Goal: Task Accomplishment & Management: Use online tool/utility

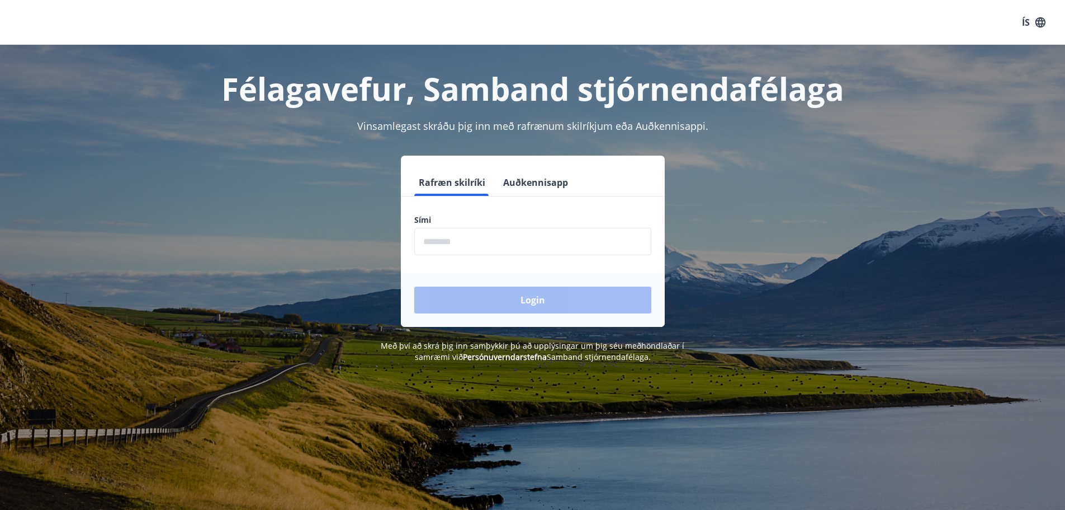
drag, startPoint x: 522, startPoint y: 237, endPoint x: 515, endPoint y: 245, distance: 11.1
click at [522, 237] on input "phone" at bounding box center [532, 241] width 237 height 27
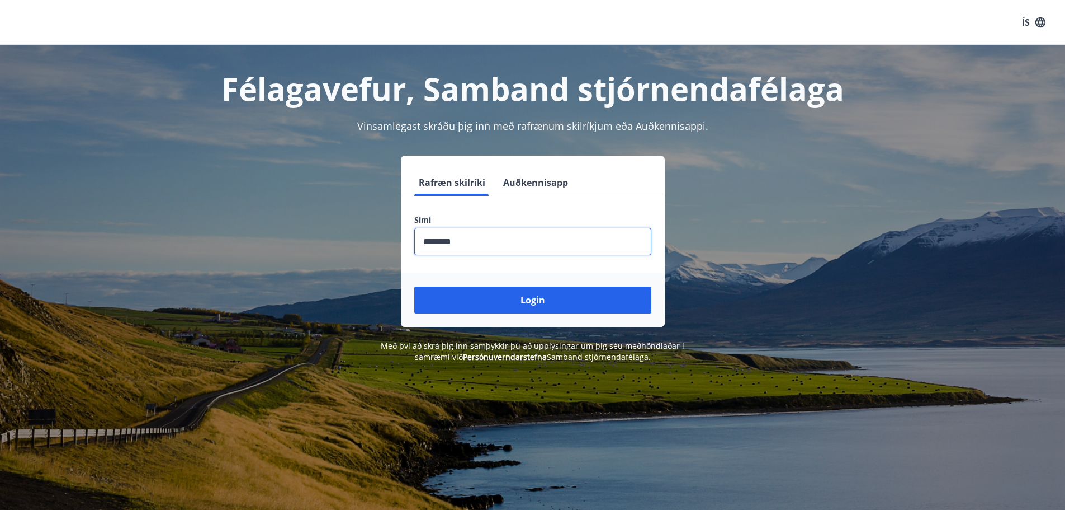
type input "********"
click at [414, 286] on button "Login" at bounding box center [532, 299] width 237 height 27
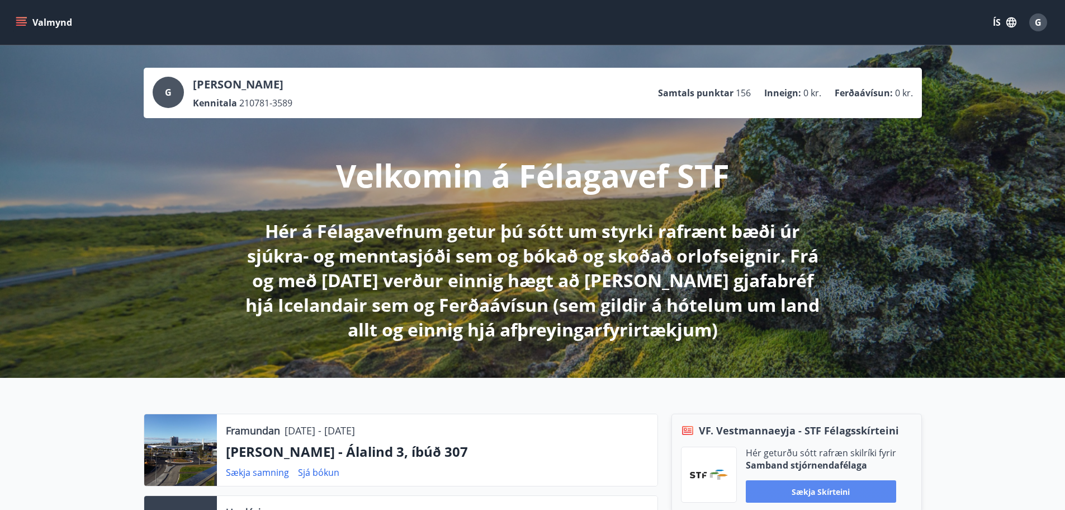
click at [785, 491] on button "Sækja skírteini" at bounding box center [821, 491] width 150 height 22
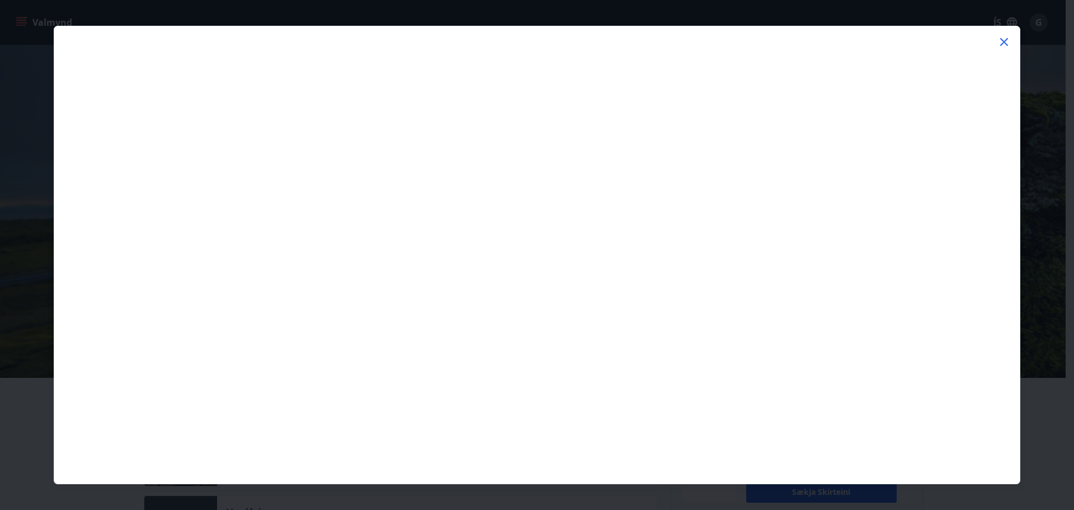
click at [1002, 41] on icon at bounding box center [1003, 41] width 13 height 13
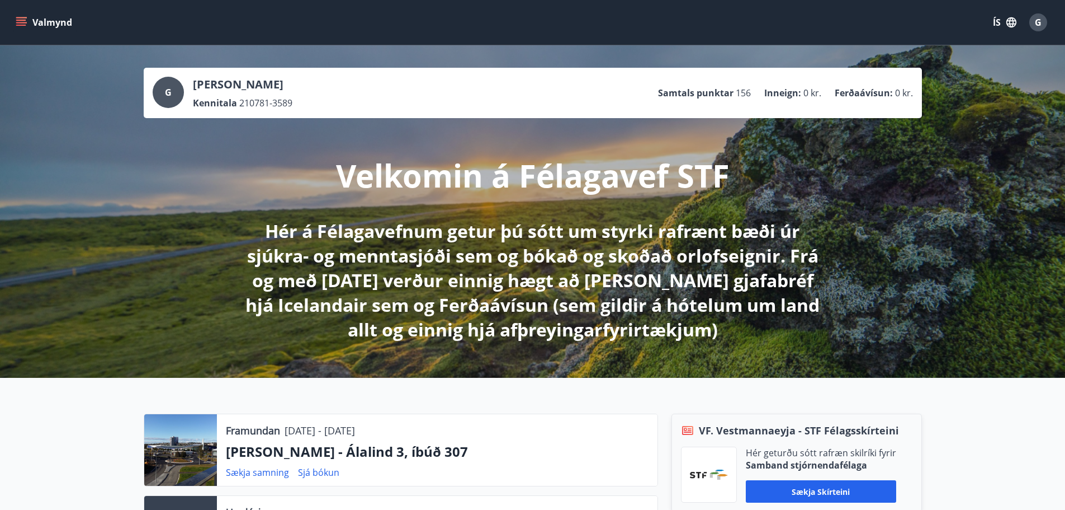
click at [22, 17] on icon "menu" at bounding box center [22, 17] width 12 height 1
click at [337, 218] on div "Velkomin á Félagavef STF Hér á Félagavefnum getur þú sótt um styrki rafrænt bæð…" at bounding box center [533, 230] width 626 height 224
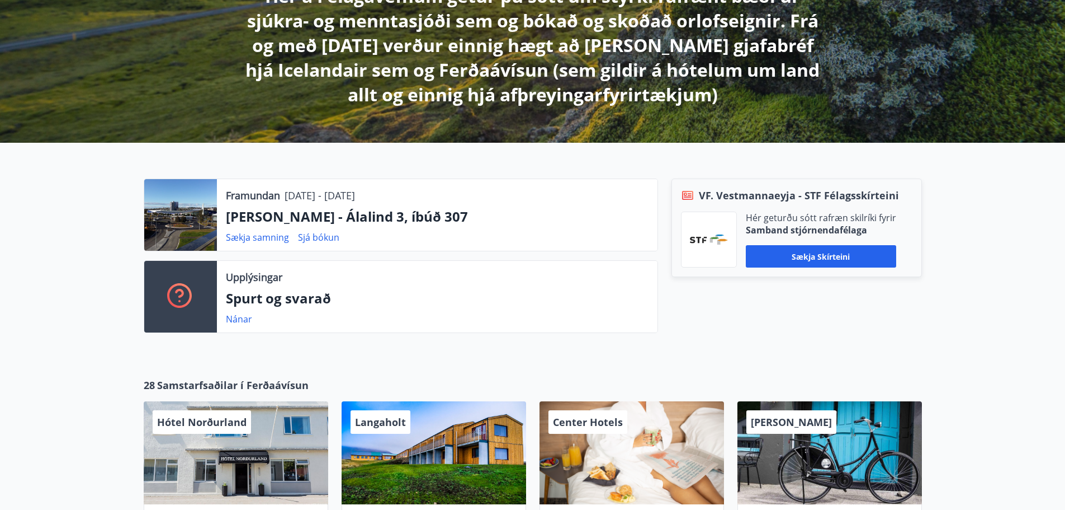
scroll to position [56, 0]
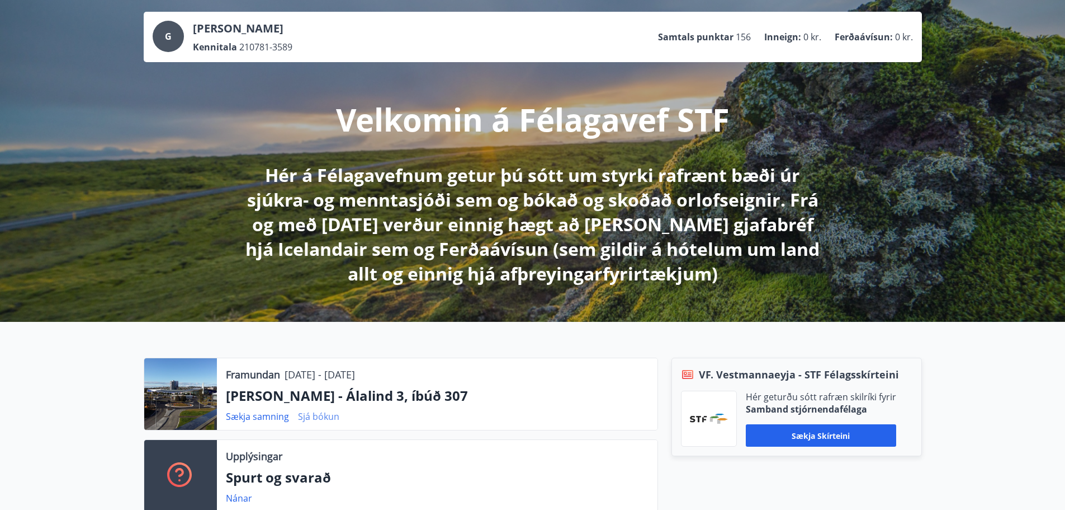
click at [312, 416] on link "Sjá bókun" at bounding box center [318, 416] width 41 height 12
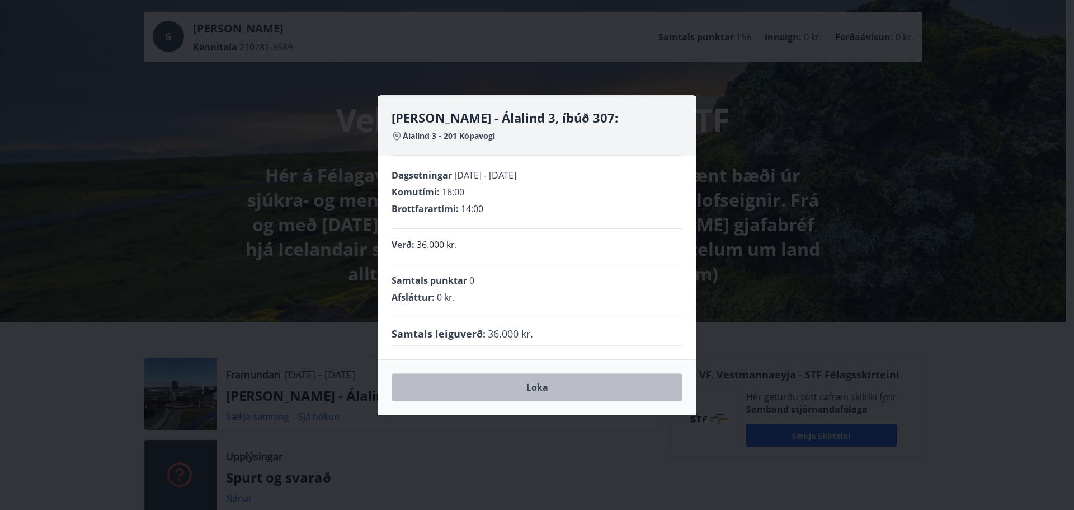
click at [480, 382] on button "Loka" at bounding box center [536, 387] width 291 height 28
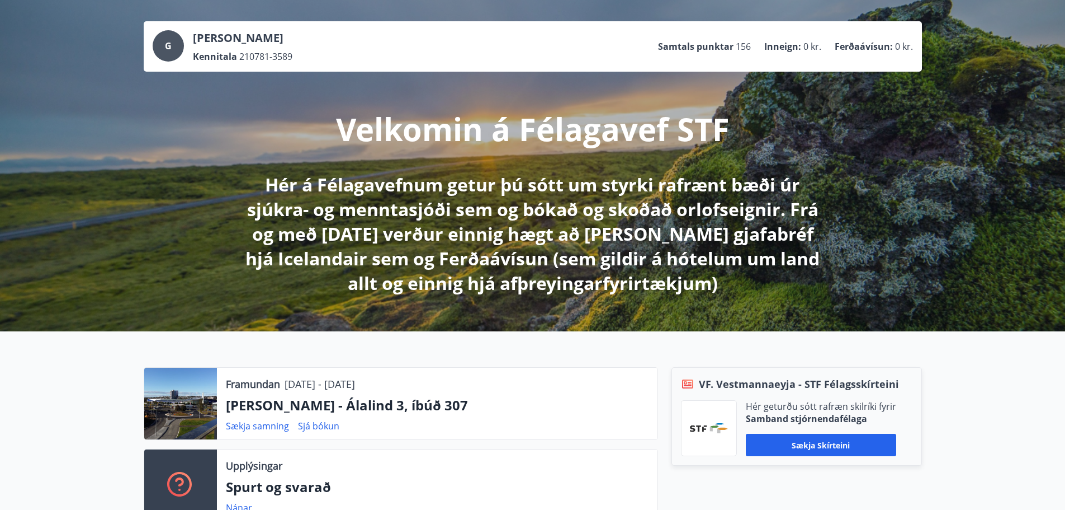
scroll to position [168, 0]
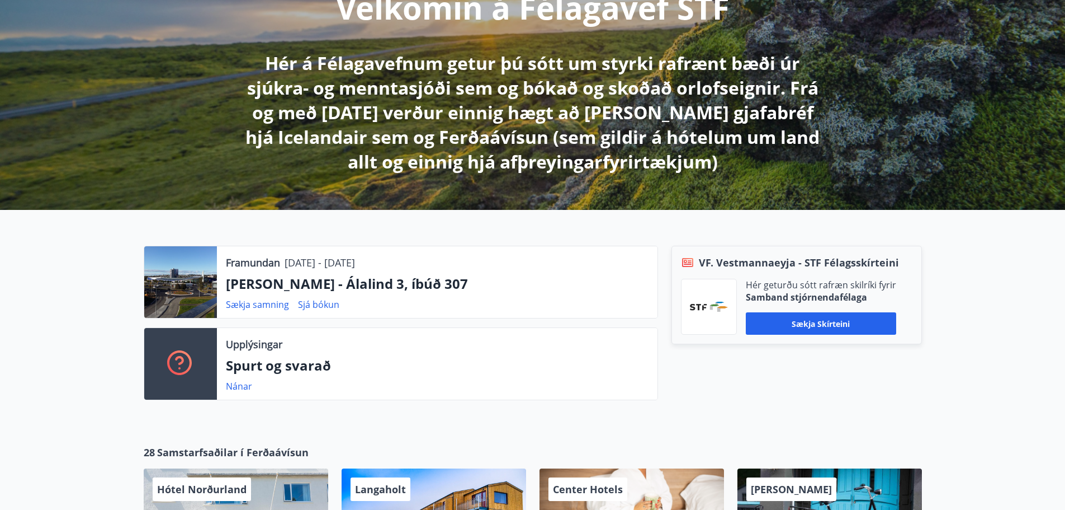
click at [277, 279] on p "[PERSON_NAME] - Álalind 3, íbúð 307" at bounding box center [437, 283] width 423 height 19
click at [317, 307] on link "Sjá bókun" at bounding box center [318, 304] width 41 height 12
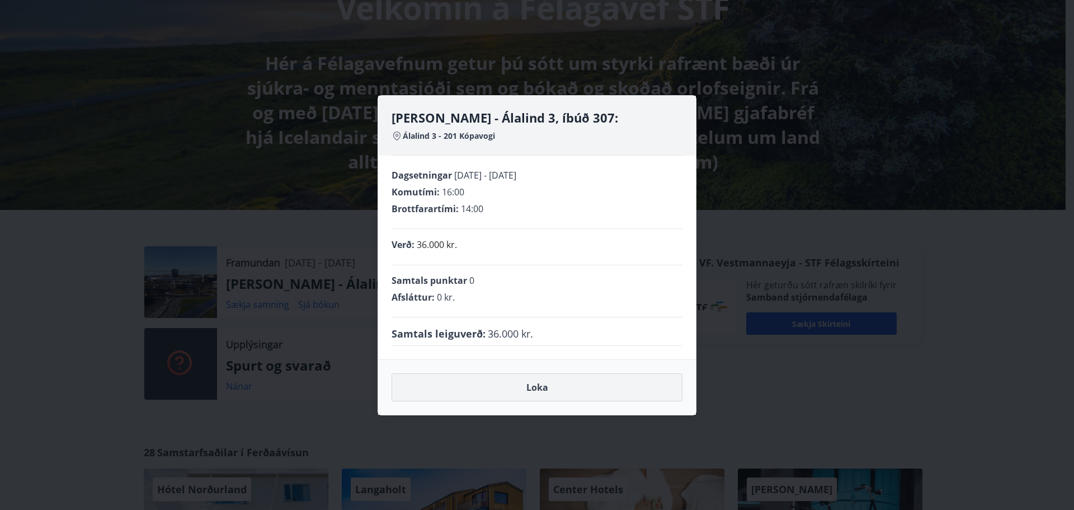
click at [534, 385] on button "Loka" at bounding box center [536, 387] width 291 height 28
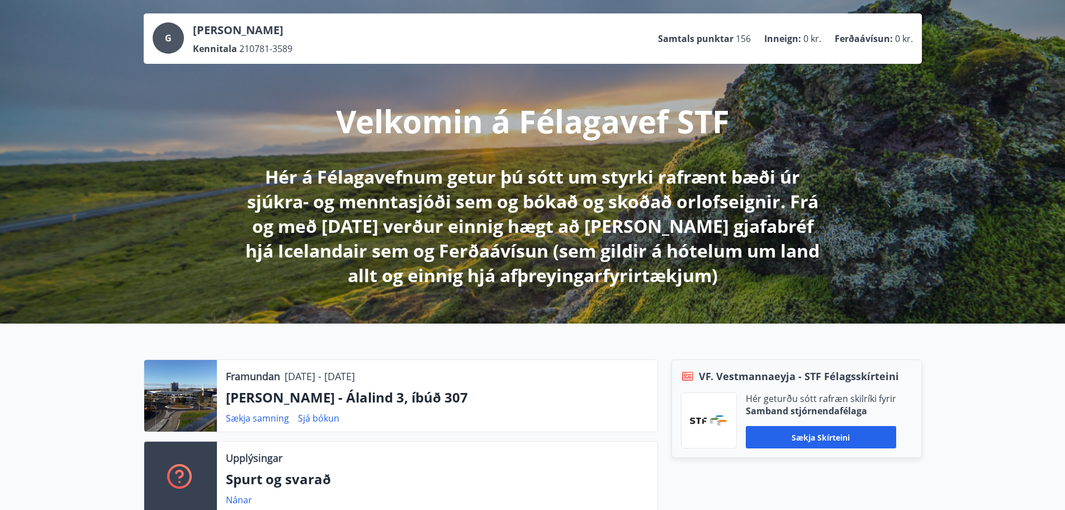
scroll to position [0, 0]
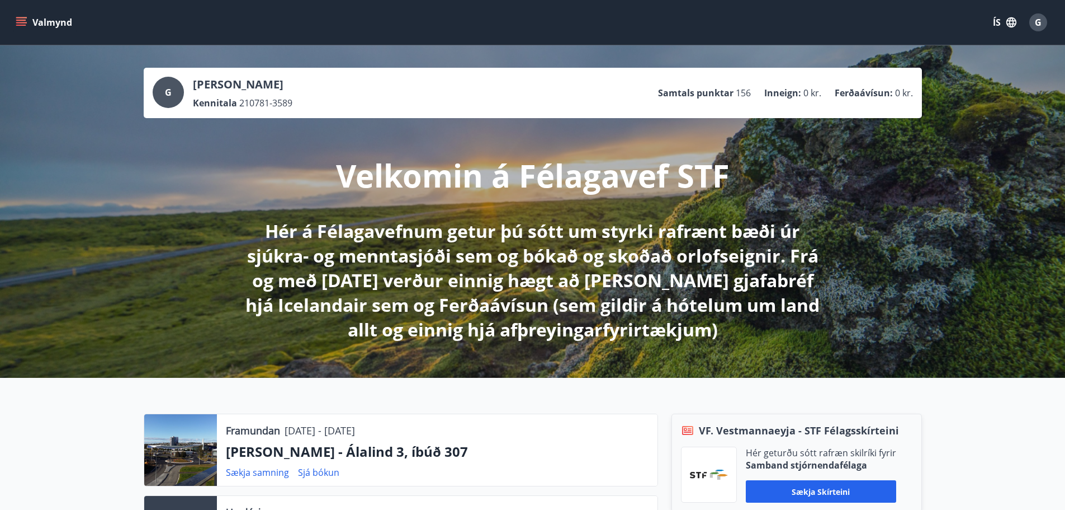
click at [22, 23] on icon "menu" at bounding box center [22, 22] width 12 height 1
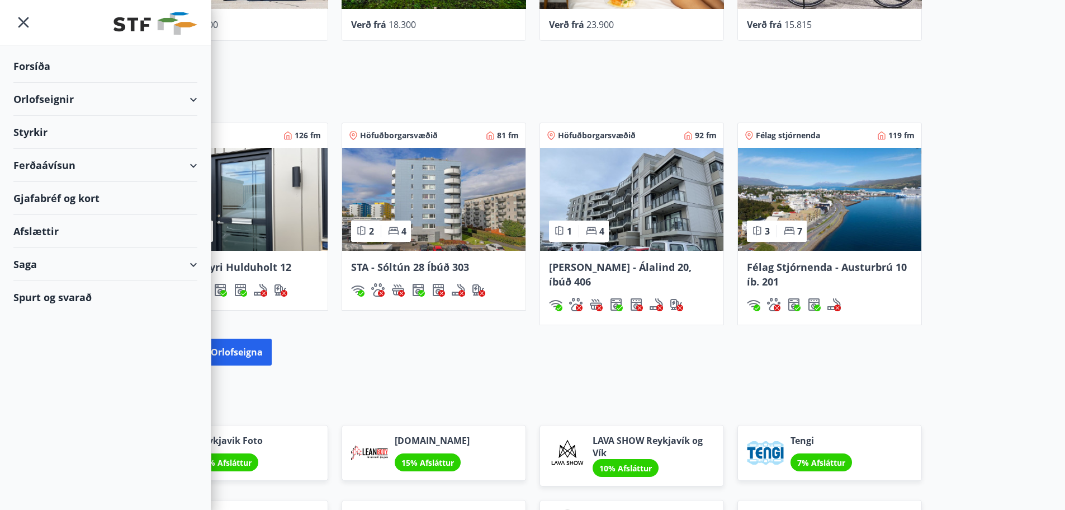
scroll to position [937, 0]
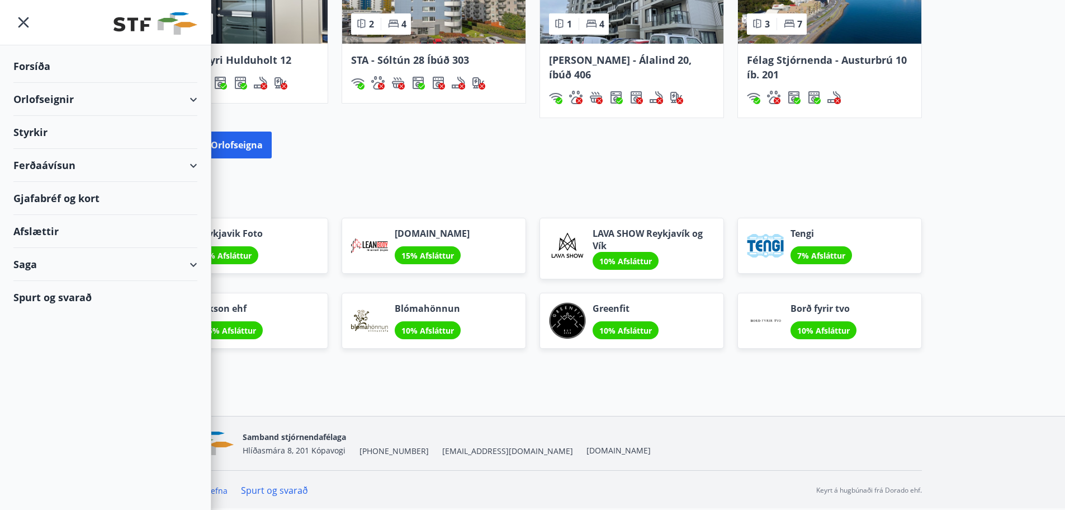
click at [372, 181] on div "Afslættir Reykjavik Foto 5% Afsláttur [DOMAIN_NAME] 15% Afsláttur LAVA SHOW [GE…" at bounding box center [532, 273] width 1065 height 195
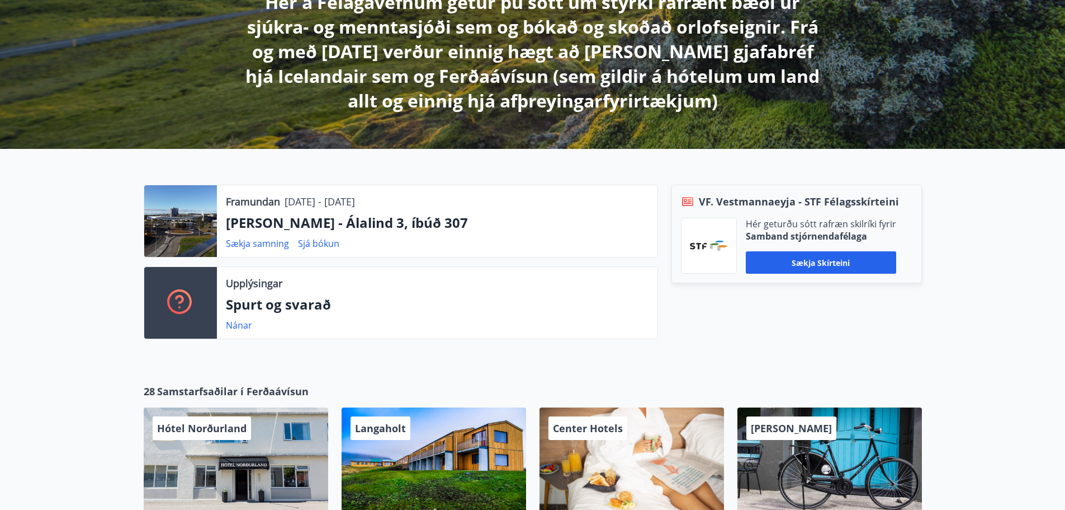
scroll to position [210, 0]
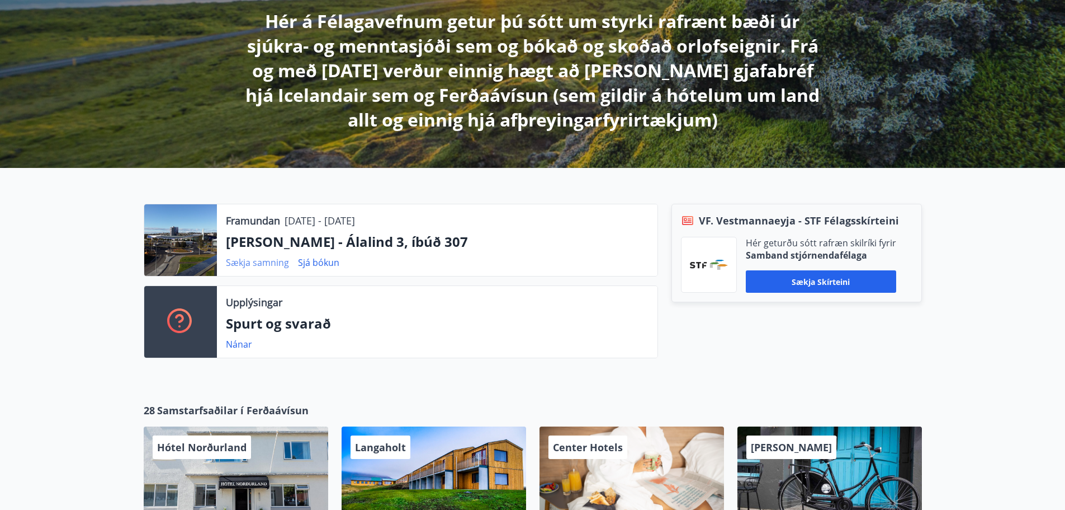
click at [236, 263] on link "Sækja samning" at bounding box center [257, 262] width 63 height 12
click at [327, 263] on link "Sjá bókun" at bounding box center [318, 262] width 41 height 12
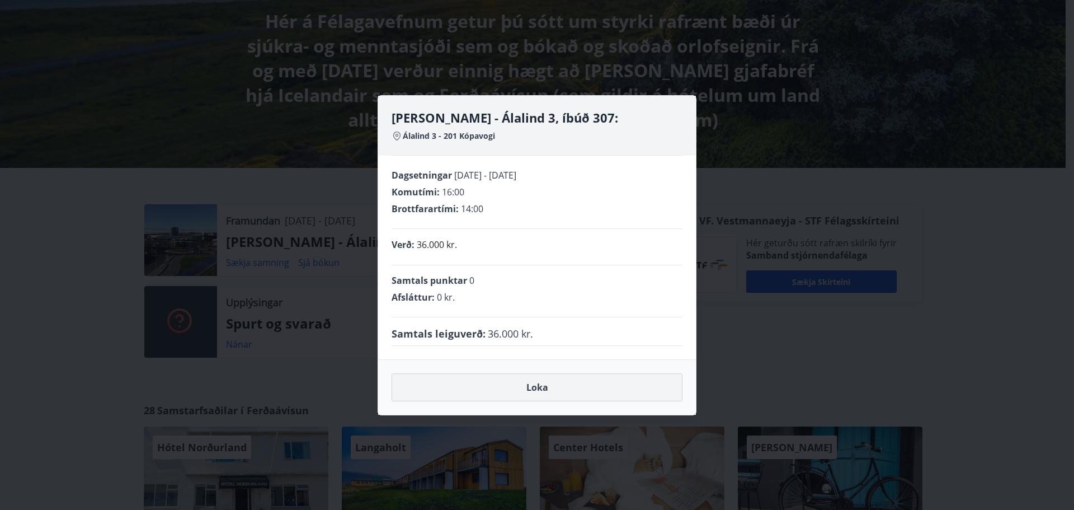
click at [532, 386] on button "Loka" at bounding box center [536, 387] width 291 height 28
